Goal: Entertainment & Leisure: Consume media (video, audio)

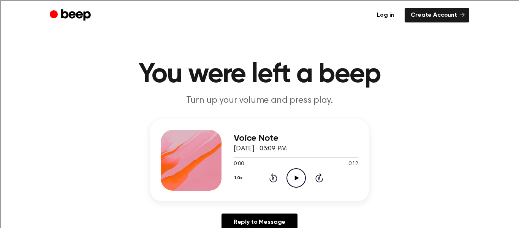
click at [295, 176] on icon at bounding box center [297, 177] width 4 height 5
click at [294, 177] on icon "Play Audio" at bounding box center [296, 177] width 19 height 19
click at [296, 180] on icon "Play Audio" at bounding box center [296, 177] width 19 height 19
